Goal: Task Accomplishment & Management: Manage account settings

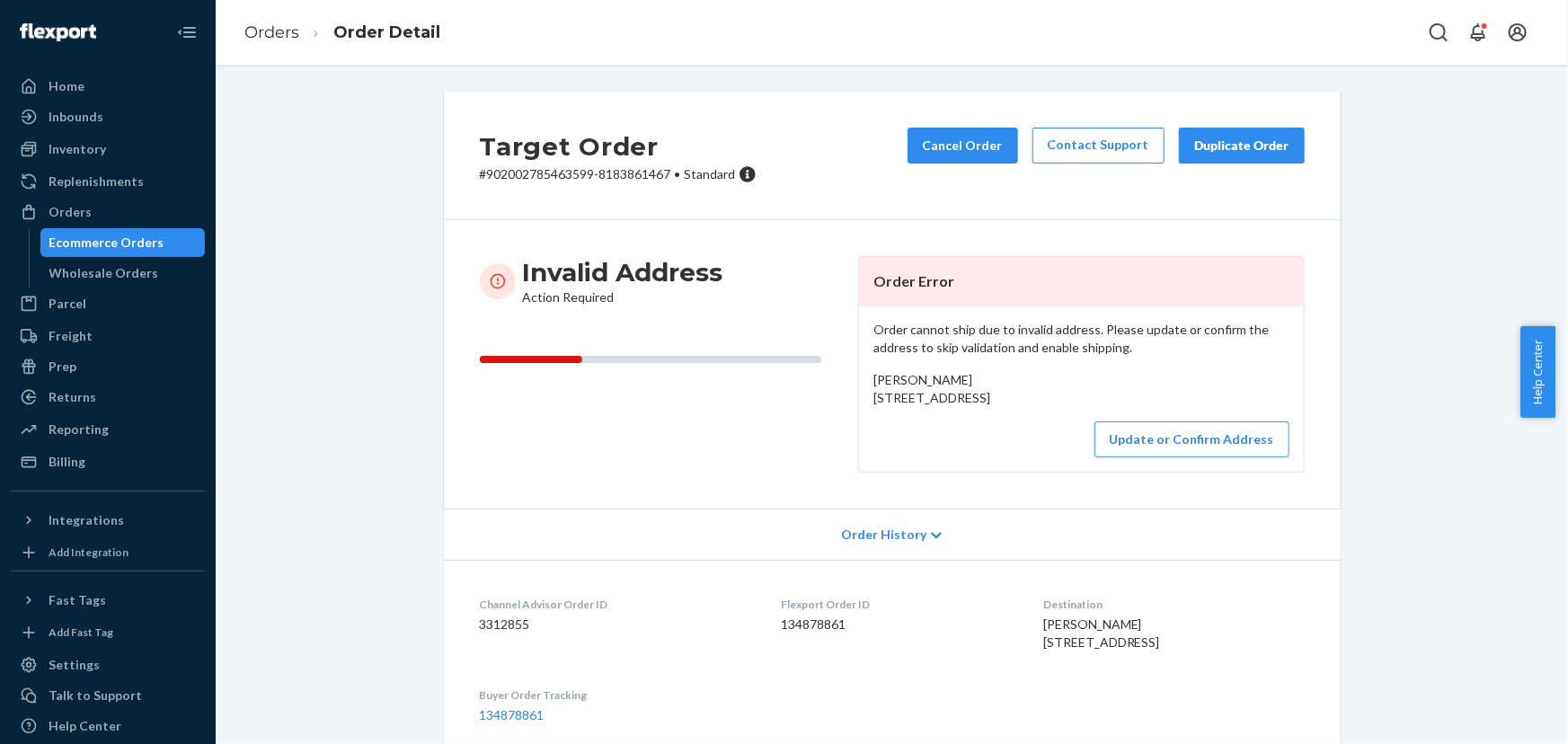
click at [760, 509] on div "Invalid Address Action Required Order Error Order cannot ship due to invalid ad…" at bounding box center [893, 364] width 897 height 289
click at [1160, 457] on button "Update or Confirm Address" at bounding box center [1192, 440] width 195 height 36
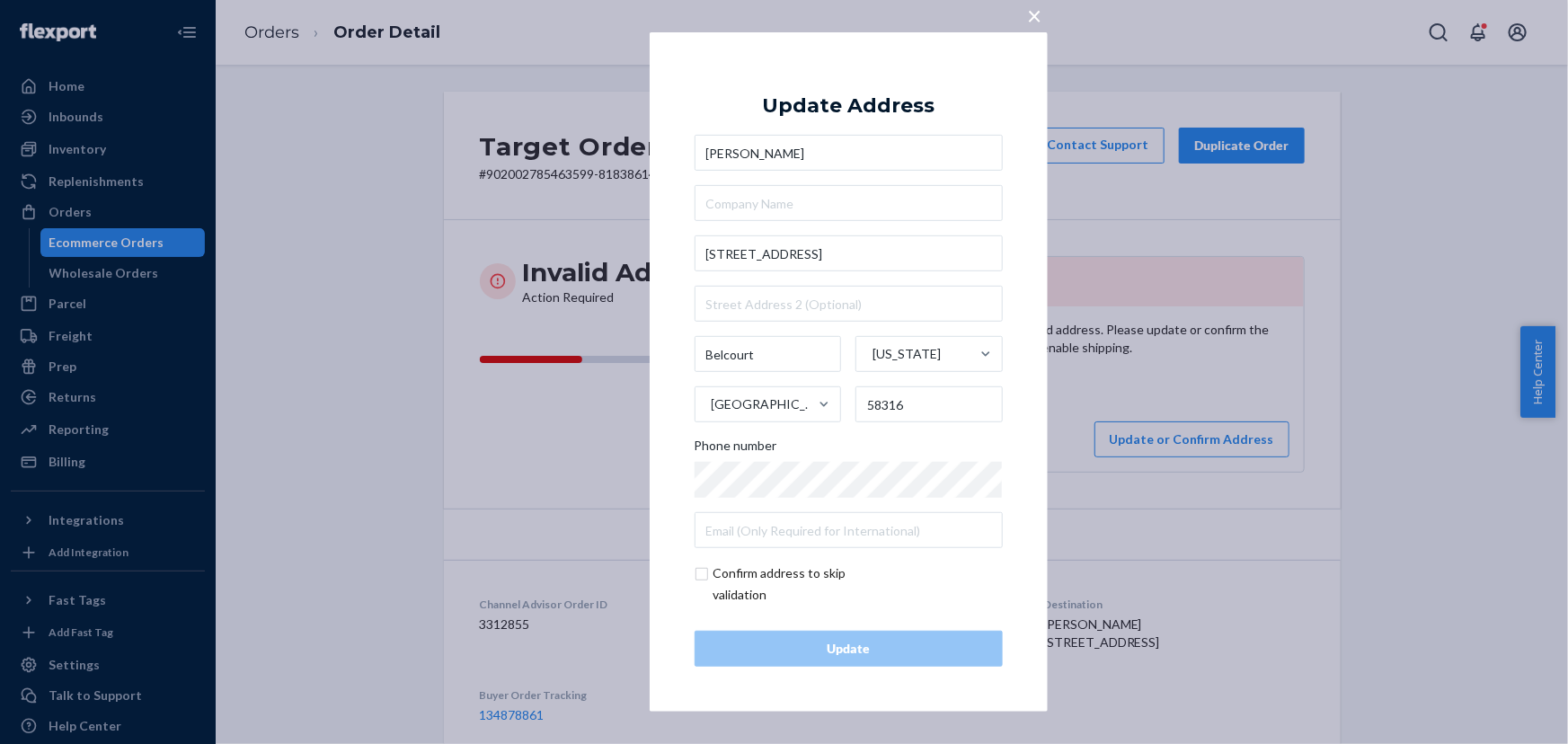
click at [735, 575] on input "checkbox" at bounding box center [799, 583] width 209 height 43
checkbox input "true"
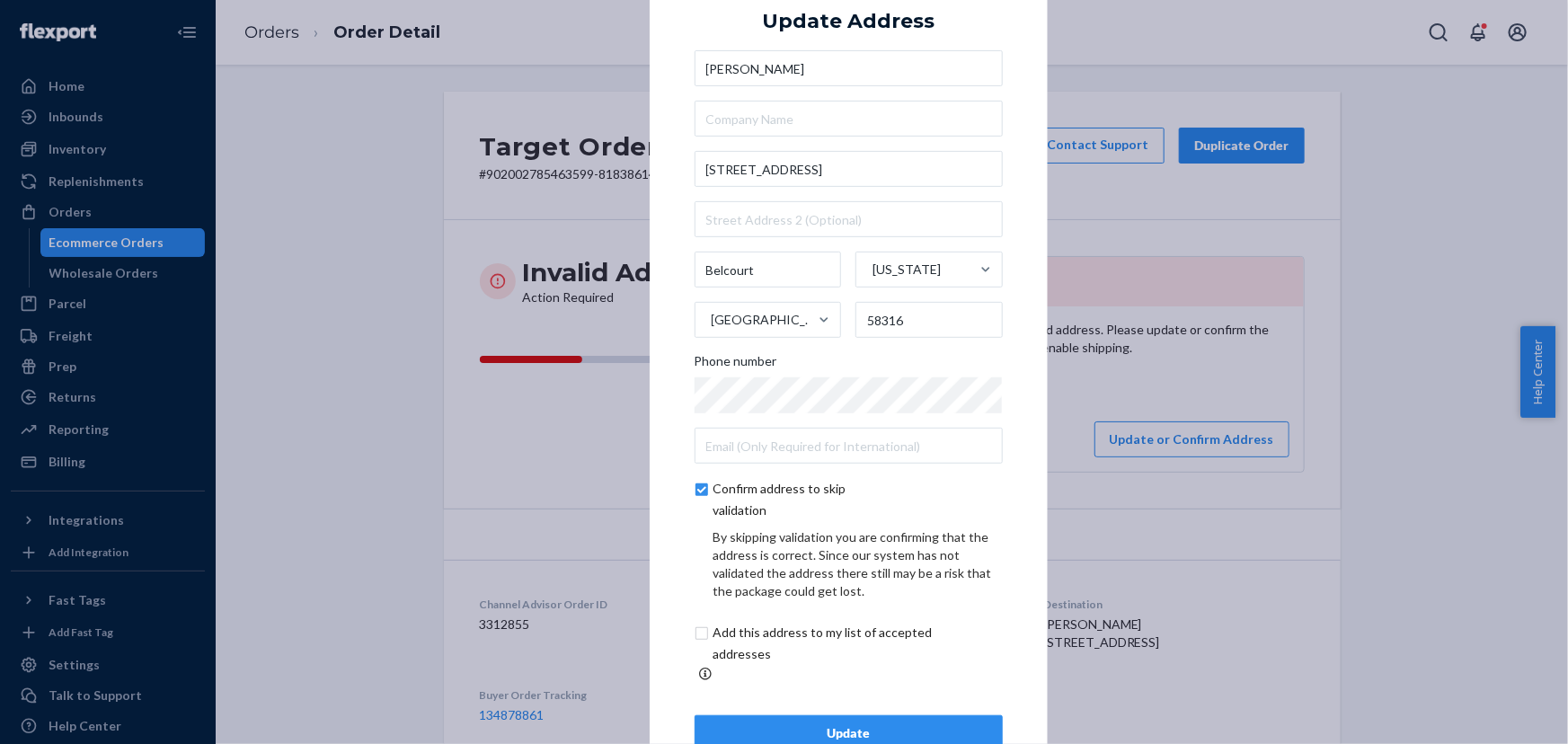
click at [816, 724] on div "Update" at bounding box center [849, 733] width 277 height 18
